Goal: Information Seeking & Learning: Learn about a topic

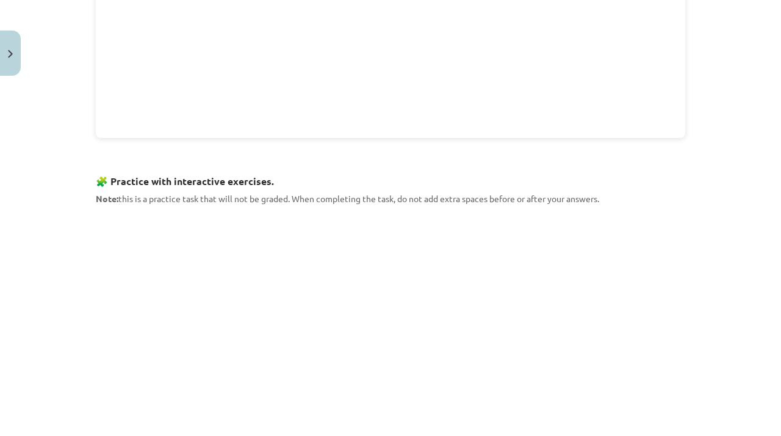
scroll to position [1240, 0]
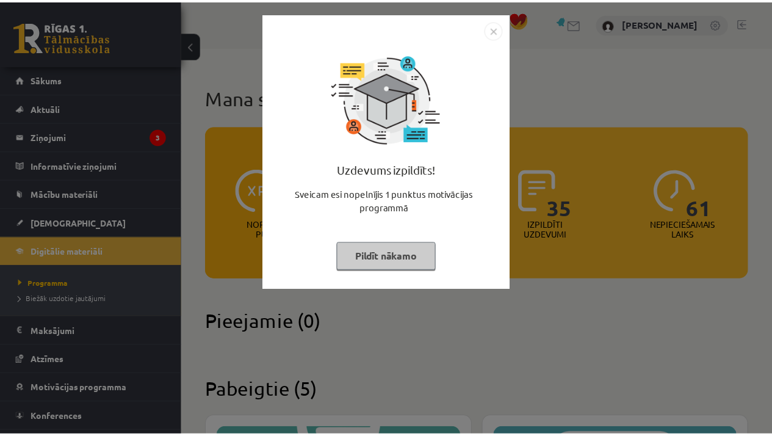
scroll to position [985, 0]
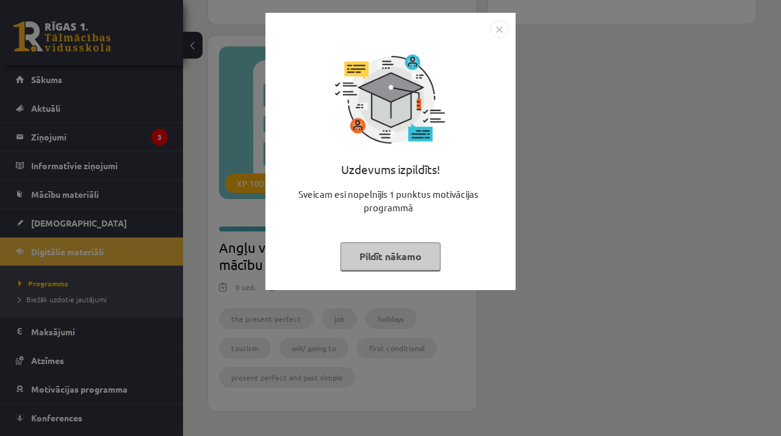
click at [497, 34] on img "Close" at bounding box center [499, 29] width 18 height 18
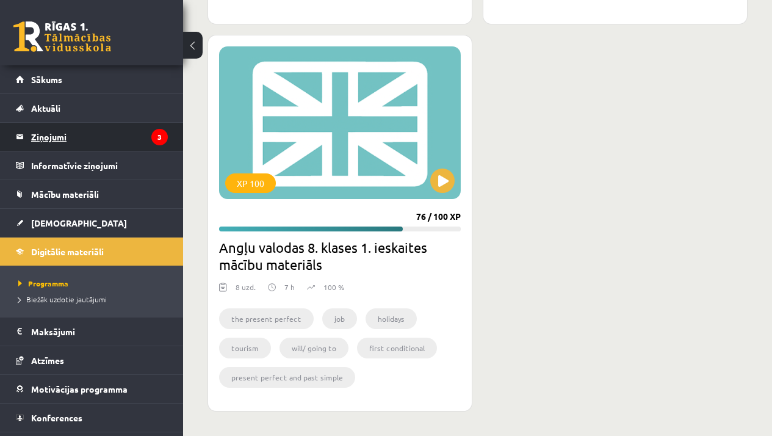
click at [98, 129] on legend "Ziņojumi 3" at bounding box center [99, 137] width 137 height 28
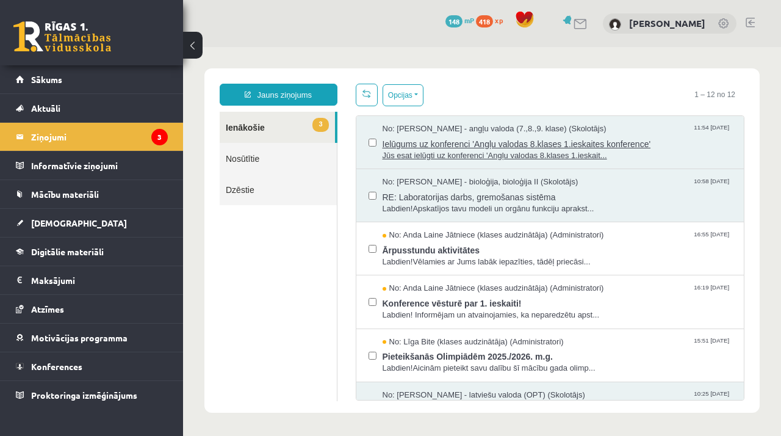
click at [411, 156] on span "Jūs esat ielūgti uz konferenci 'Angļu valodas 8.klases 1.ieskait..." at bounding box center [558, 156] width 350 height 12
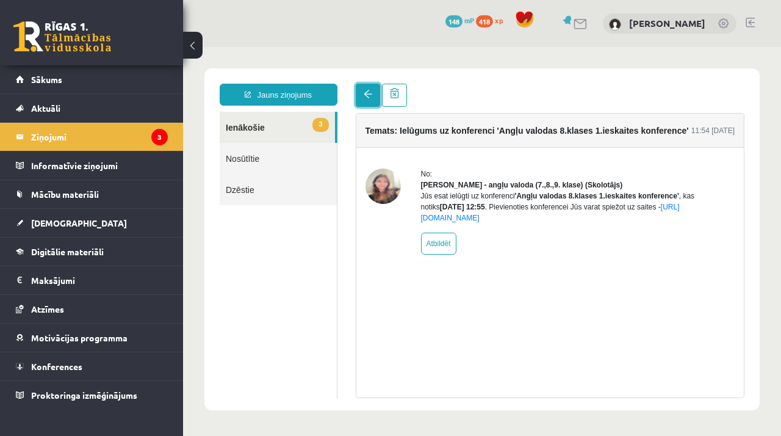
click at [364, 97] on span at bounding box center [368, 94] width 9 height 9
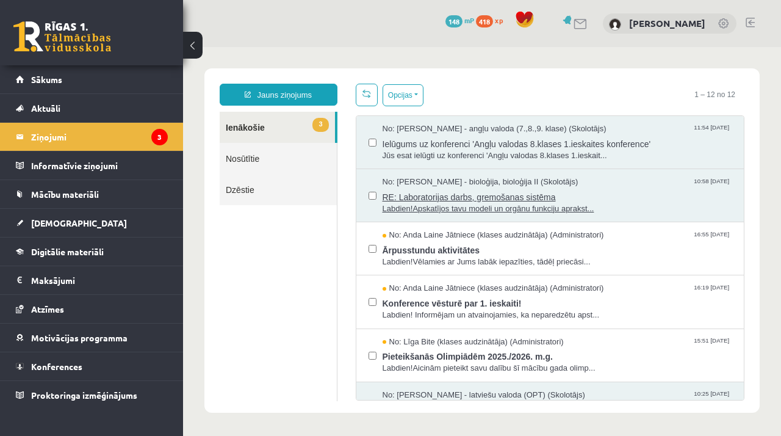
click at [428, 208] on span "Labdien!Apskatījos tavu modeli un orgānu funkciju aprakst..." at bounding box center [558, 209] width 350 height 12
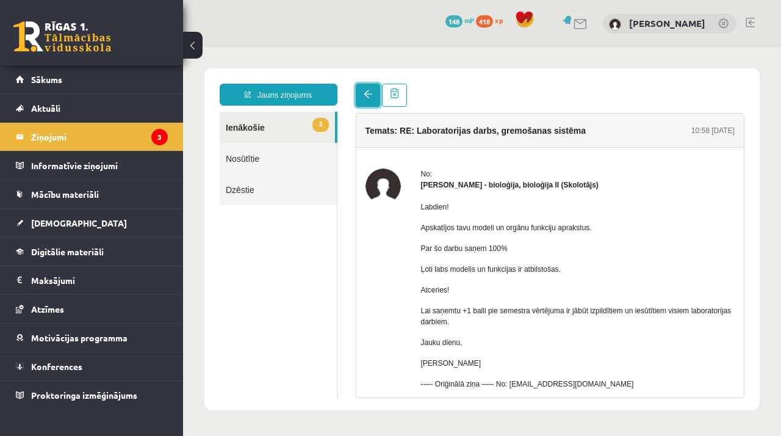
click at [368, 103] on link at bounding box center [368, 95] width 24 height 23
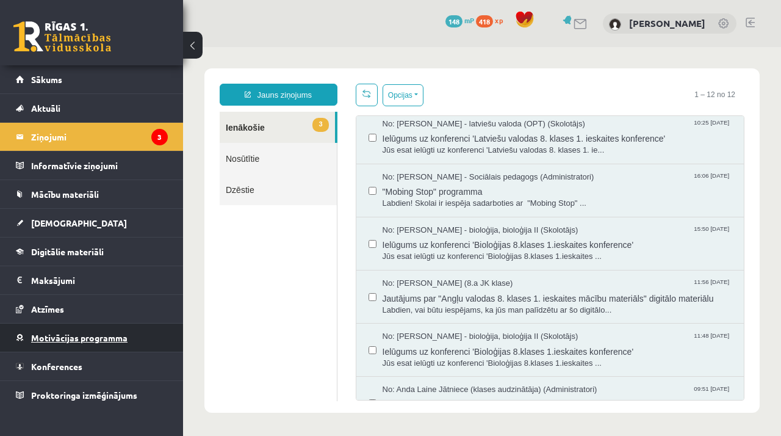
click at [71, 327] on link "Motivācijas programma" at bounding box center [92, 337] width 152 height 28
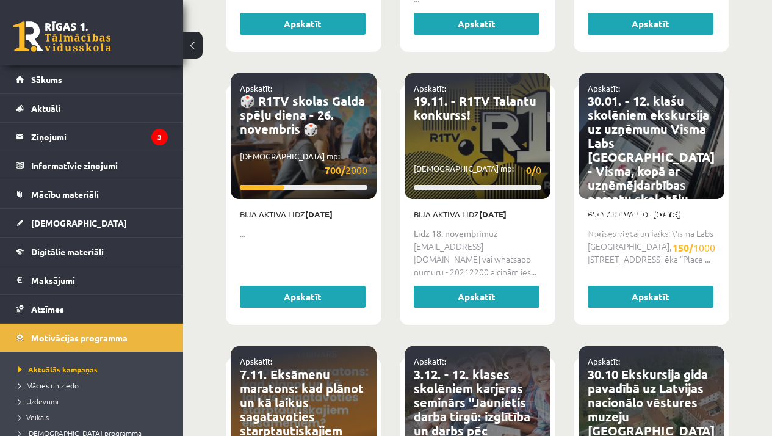
scroll to position [802, 0]
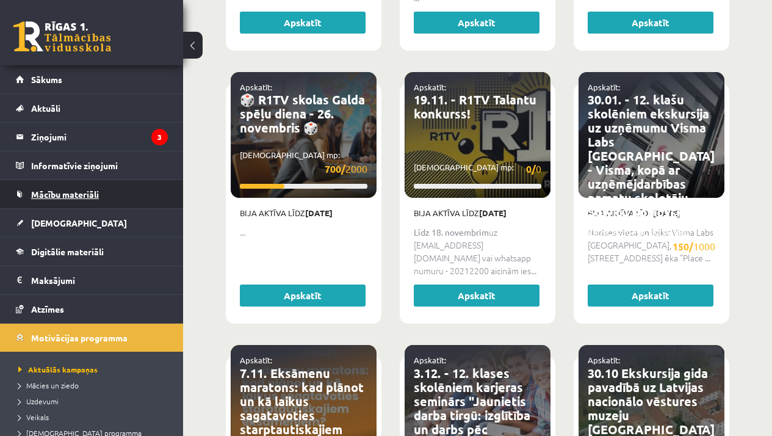
click at [142, 201] on link "Mācību materiāli" at bounding box center [92, 194] width 152 height 28
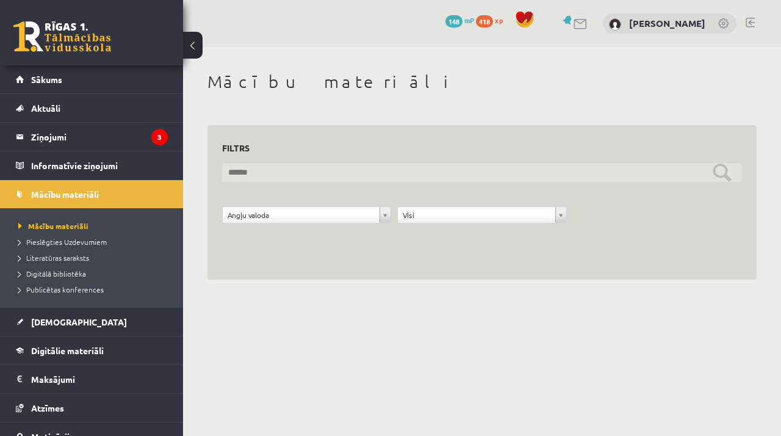
click at [452, 172] on input "text" at bounding box center [482, 172] width 520 height 19
click at [724, 173] on input "text" at bounding box center [482, 172] width 520 height 19
click at [319, 164] on input "text" at bounding box center [482, 172] width 520 height 19
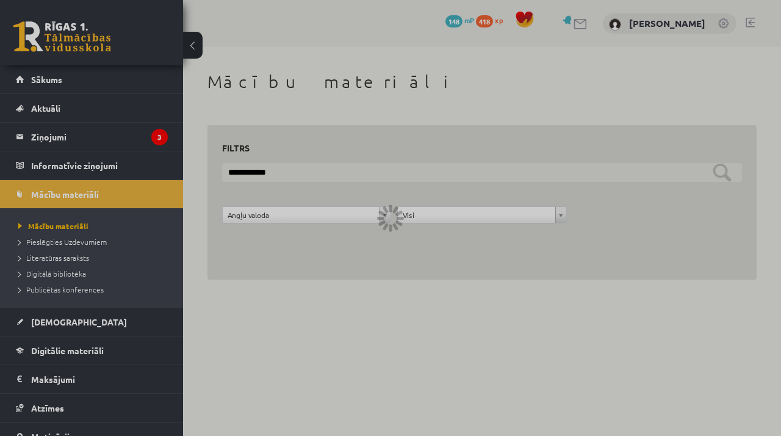
type input "**********"
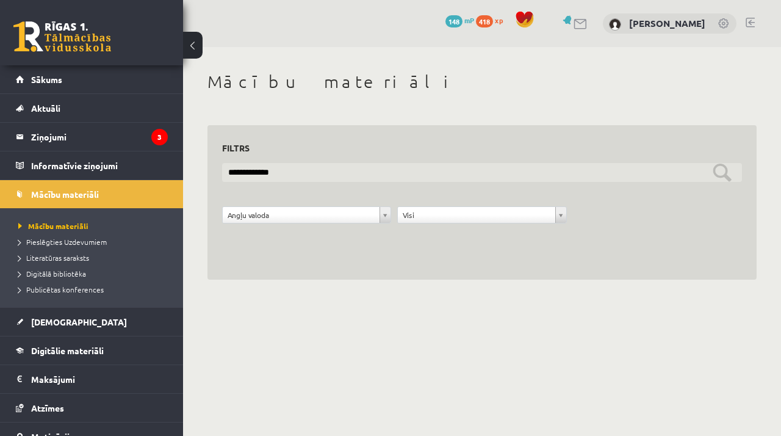
click at [723, 174] on input "**********" at bounding box center [482, 172] width 520 height 19
drag, startPoint x: 294, startPoint y: 172, endPoint x: 197, endPoint y: 167, distance: 97.1
click at [197, 167] on div "**********" at bounding box center [482, 175] width 598 height 257
type input "*"
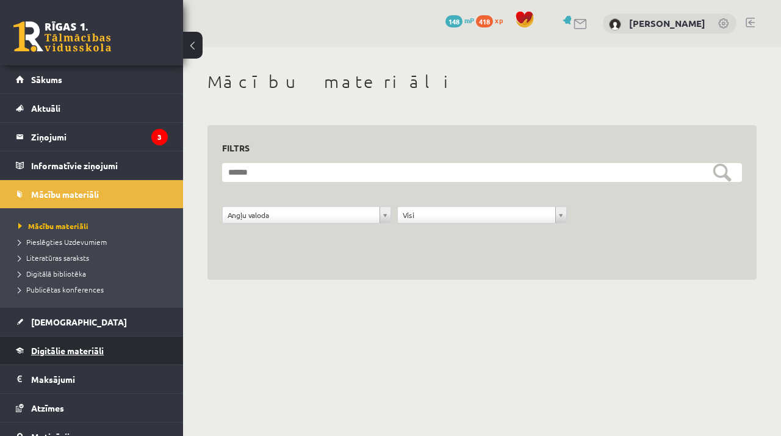
click at [124, 344] on link "Digitālie materiāli" at bounding box center [92, 350] width 152 height 28
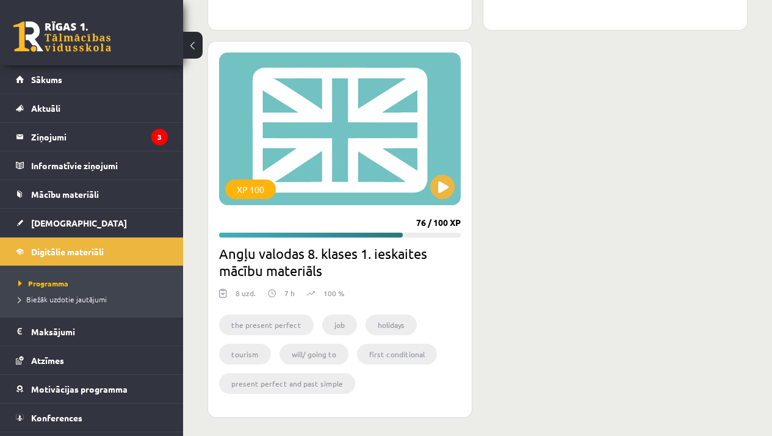
scroll to position [985, 0]
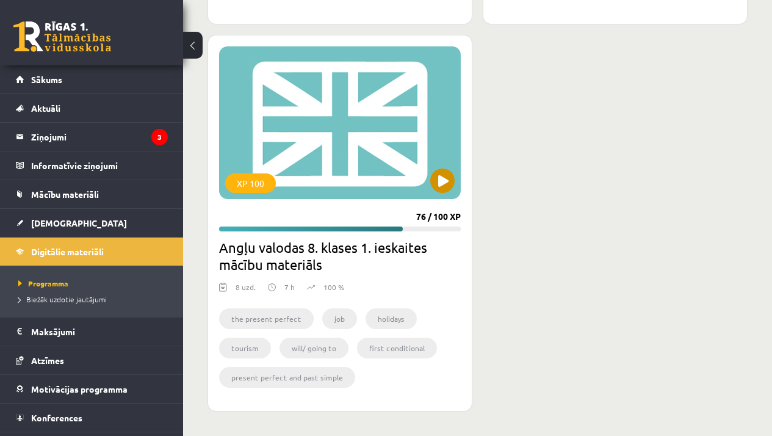
click at [432, 162] on div "XP 100" at bounding box center [340, 122] width 242 height 153
click at [390, 159] on div "XP 100" at bounding box center [340, 122] width 242 height 153
click at [420, 161] on div "XP 100" at bounding box center [340, 122] width 242 height 153
click at [421, 161] on div "XP 100" at bounding box center [340, 122] width 242 height 153
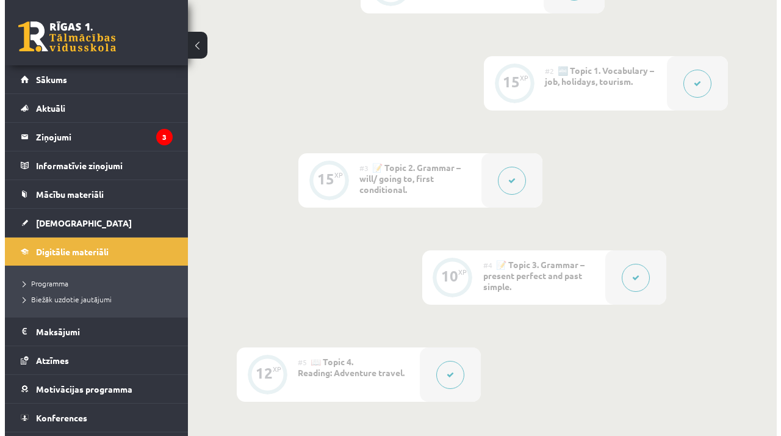
scroll to position [422, 0]
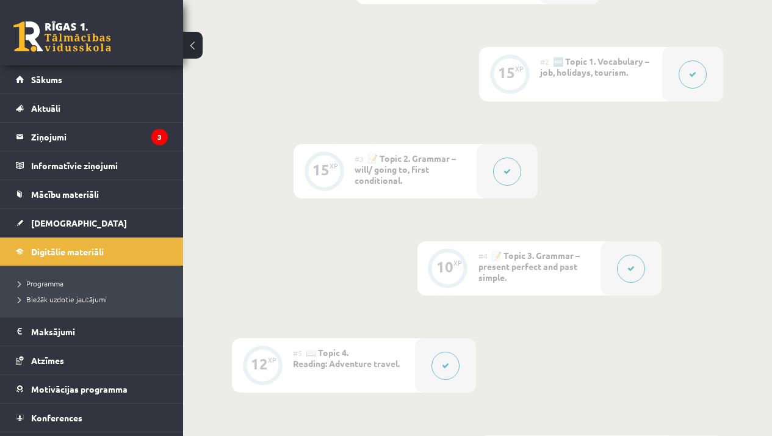
click at [614, 267] on div at bounding box center [631, 268] width 61 height 54
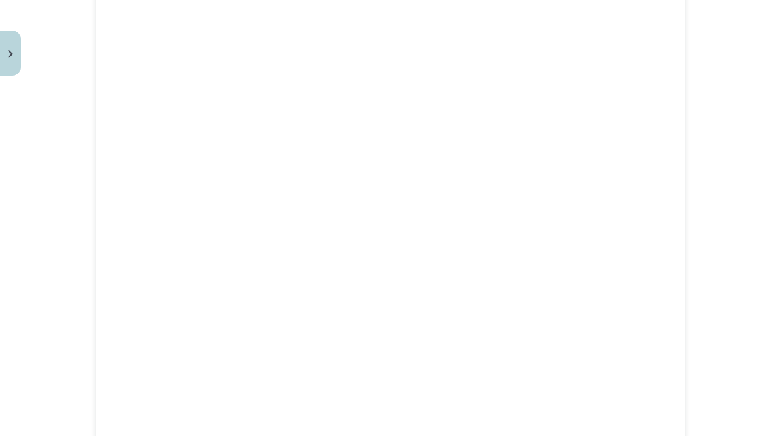
scroll to position [798, 0]
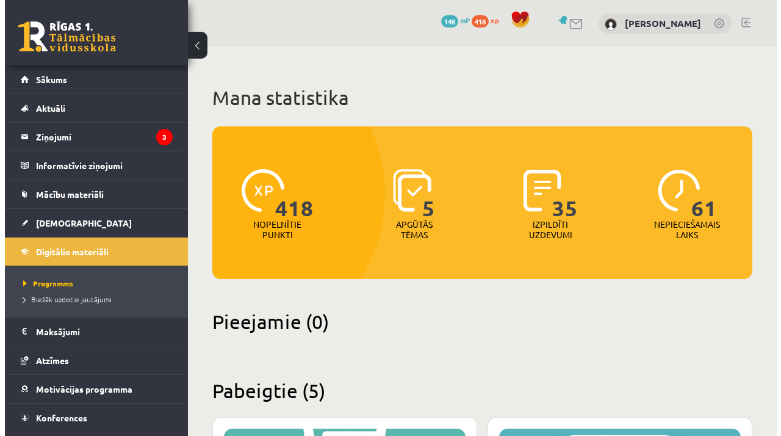
scroll to position [985, 0]
